Goal: Book appointment/travel/reservation

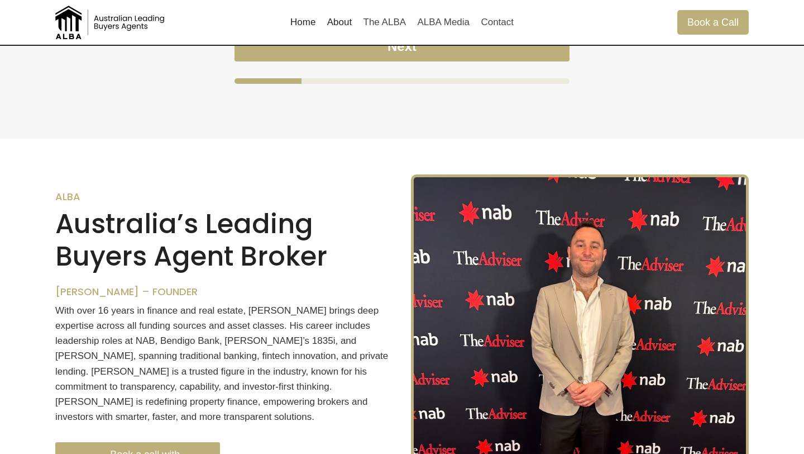
scroll to position [1085, 0]
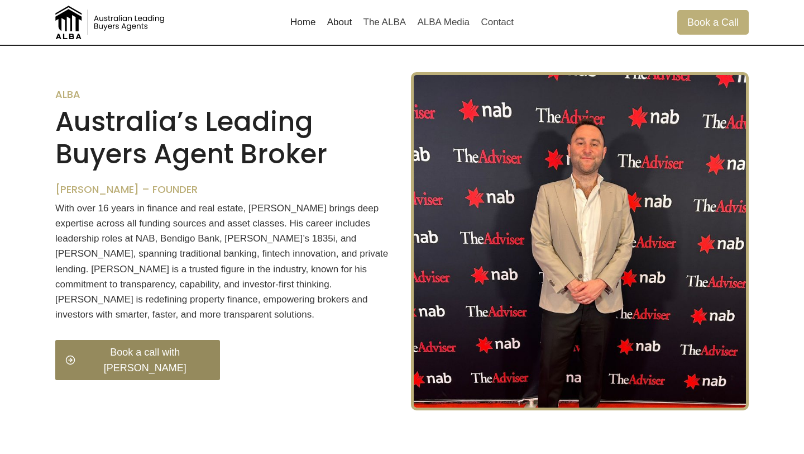
click at [188, 345] on span "Book a call with Thomas" at bounding box center [145, 360] width 130 height 32
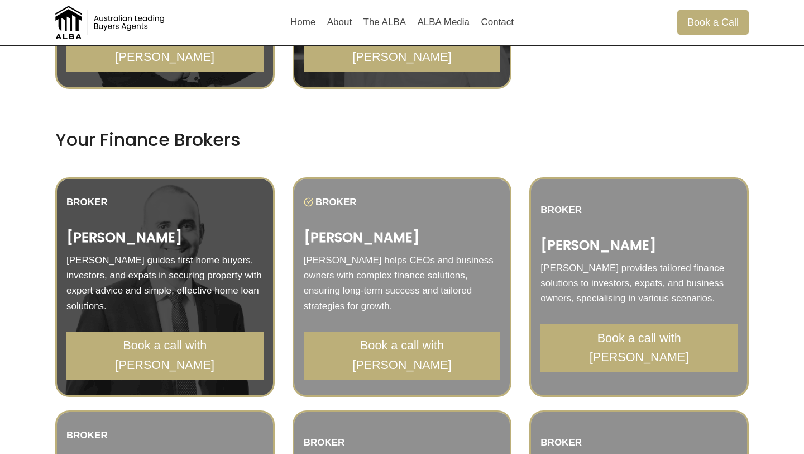
scroll to position [753, 0]
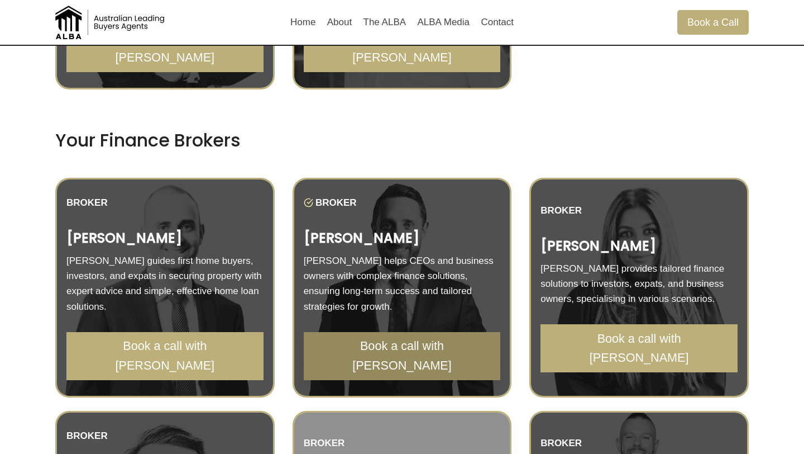
click at [412, 352] on span "Book a call with [PERSON_NAME]" at bounding box center [402, 355] width 173 height 39
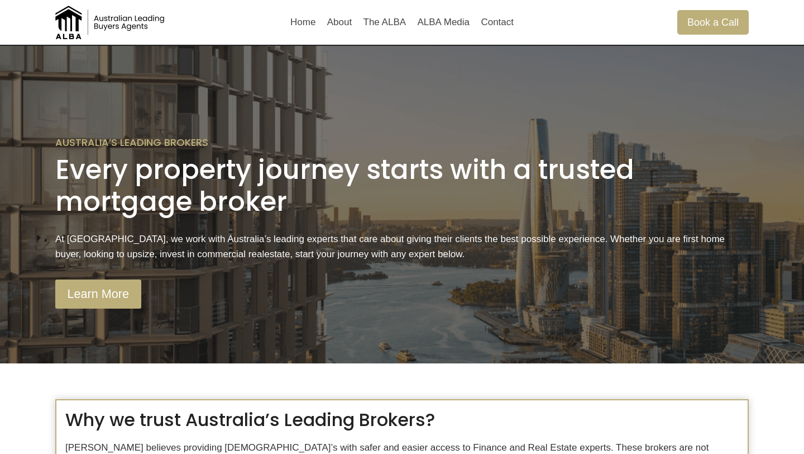
scroll to position [753, 0]
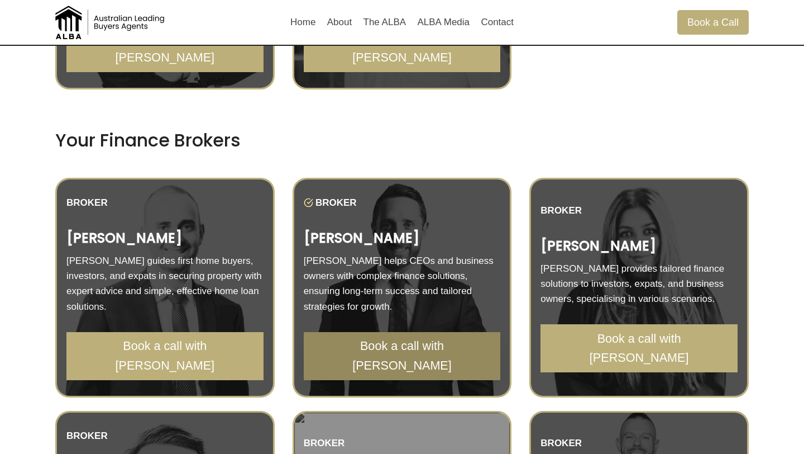
click at [428, 349] on span "Book a call with [PERSON_NAME]" at bounding box center [402, 355] width 173 height 39
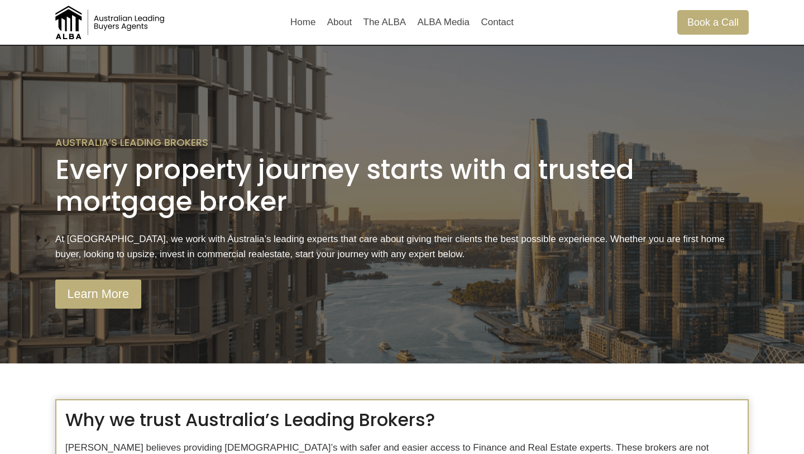
scroll to position [753, 0]
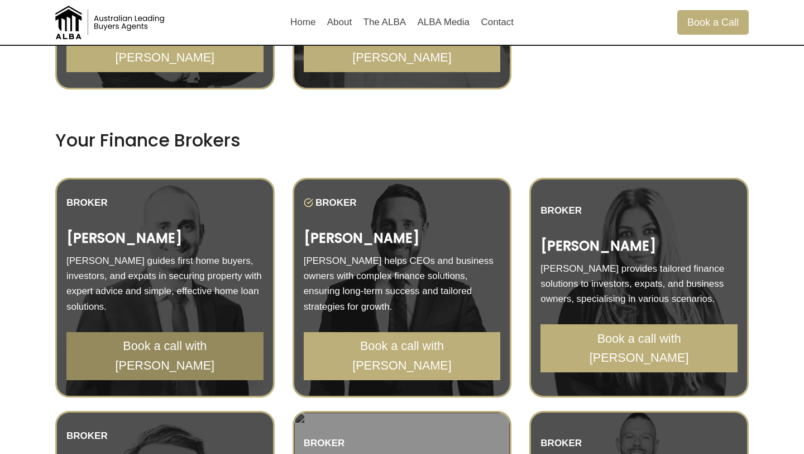
click at [204, 345] on span "Book a call with [PERSON_NAME]" at bounding box center [165, 355] width 173 height 39
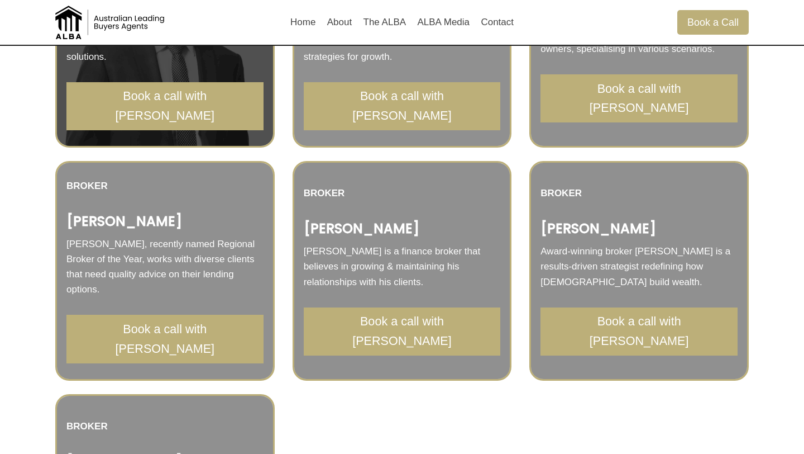
scroll to position [1012, 0]
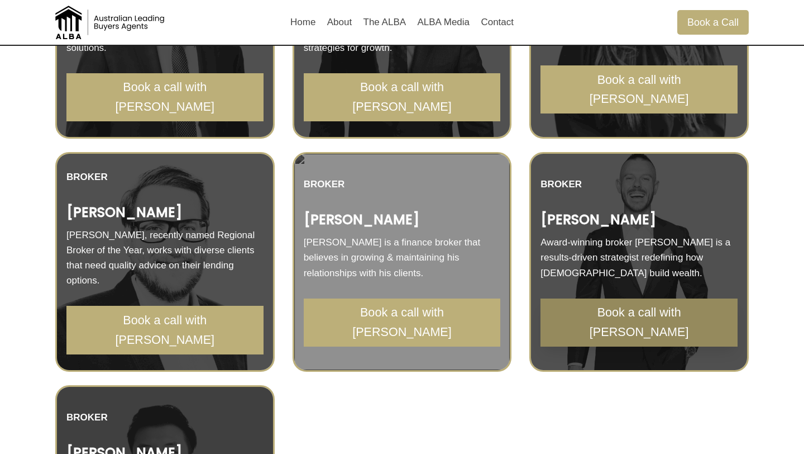
click at [611, 316] on span "Book a call with [PERSON_NAME]" at bounding box center [639, 322] width 173 height 39
